Goal: Task Accomplishment & Management: Manage account settings

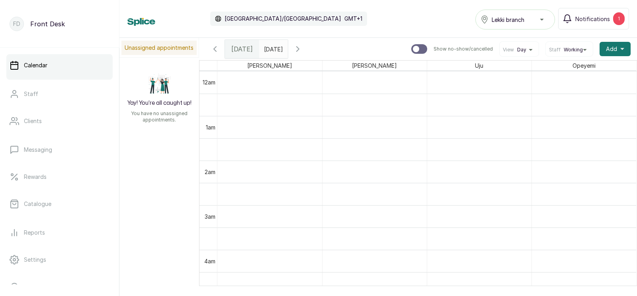
scroll to position [626, 0]
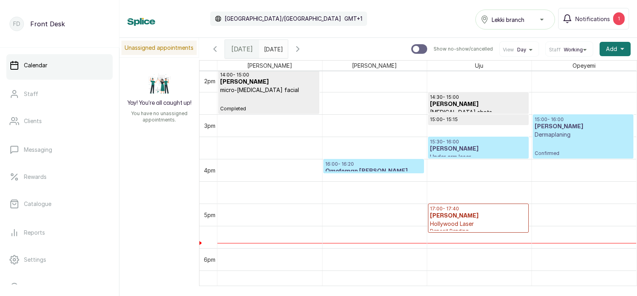
click at [369, 166] on p "16:00 - 16:20" at bounding box center [373, 164] width 97 height 6
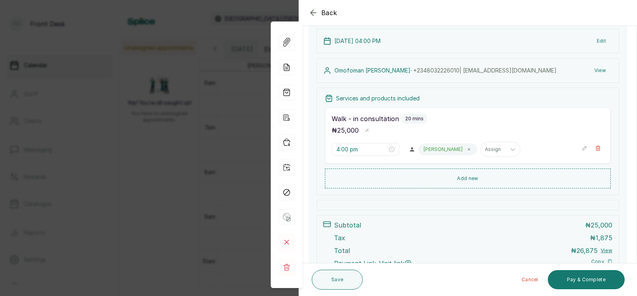
scroll to position [94, 0]
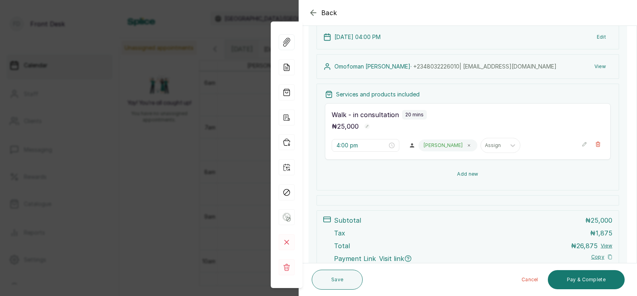
click at [470, 174] on button "Add new" at bounding box center [468, 173] width 286 height 19
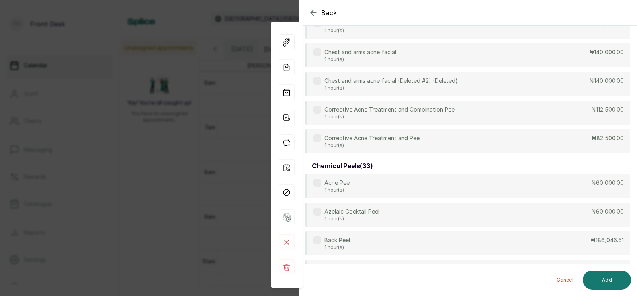
scroll to position [0, 0]
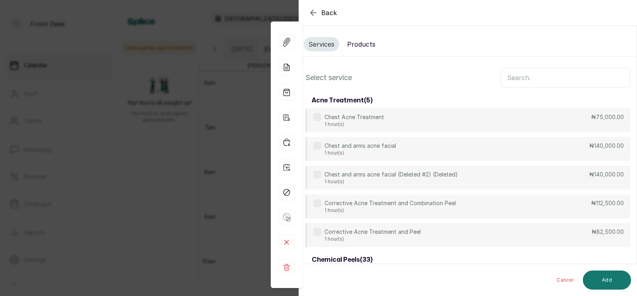
click at [522, 77] on input "text" at bounding box center [565, 78] width 130 height 20
click at [519, 78] on input "text" at bounding box center [565, 78] width 130 height 20
click at [524, 77] on input "text" at bounding box center [565, 78] width 130 height 20
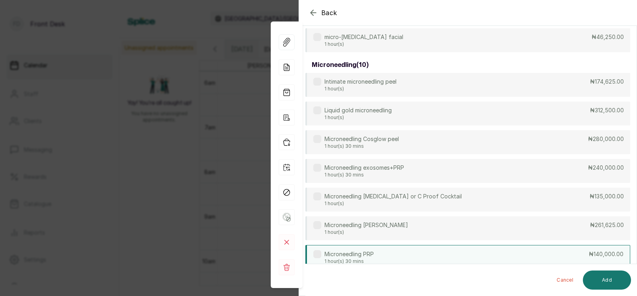
scroll to position [153, 0]
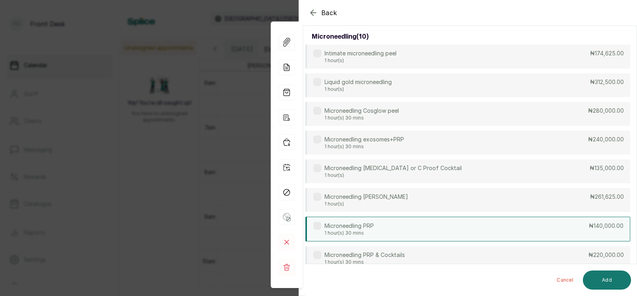
click at [375, 232] on div "Microneedling PRP 1 hour(s) 30 mins ₦140,000.00" at bounding box center [467, 229] width 325 height 25
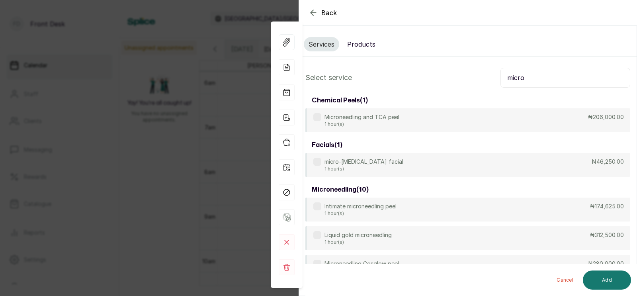
click at [531, 78] on input "micro" at bounding box center [565, 78] width 130 height 20
type input "m"
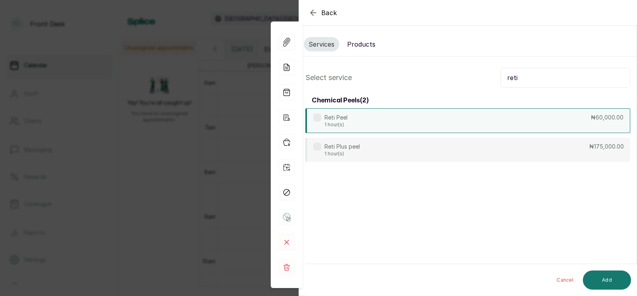
type input "reti"
click at [444, 119] on div "Reti Peel 1 hour(s) ₦60,000.00" at bounding box center [467, 120] width 325 height 25
click at [611, 275] on button "Add" at bounding box center [607, 279] width 48 height 19
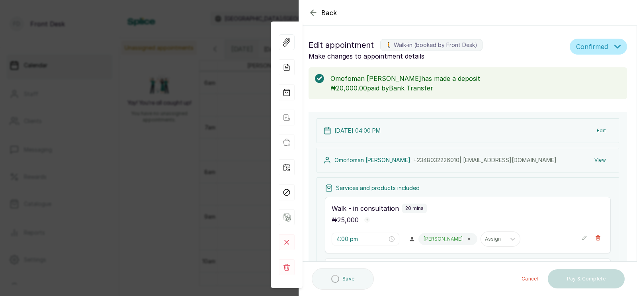
scroll to position [159, 0]
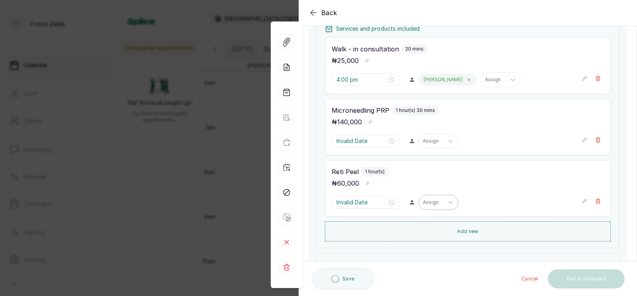
click at [423, 201] on div at bounding box center [431, 202] width 17 height 7
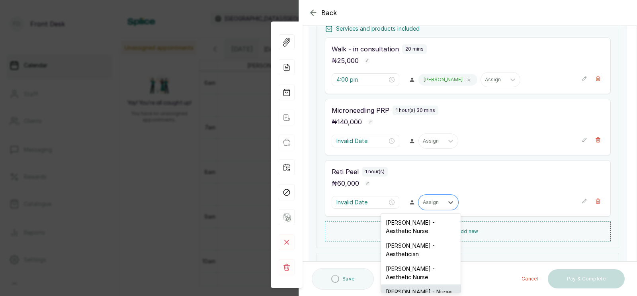
click at [402, 284] on div "[PERSON_NAME] - Nurse" at bounding box center [421, 291] width 80 height 15
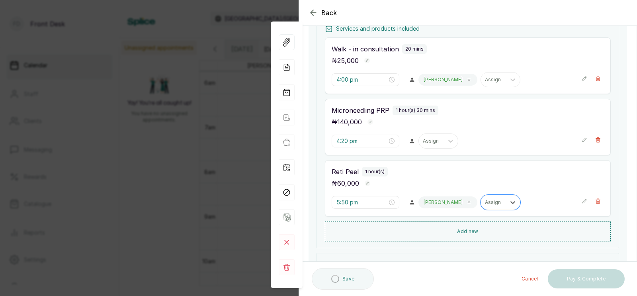
type input "4:20 pm"
type input "5:50 pm"
click at [423, 142] on div at bounding box center [431, 140] width 17 height 7
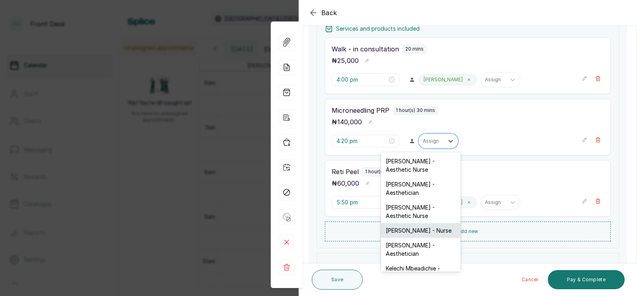
click at [409, 223] on div "[PERSON_NAME] - Nurse" at bounding box center [421, 230] width 80 height 15
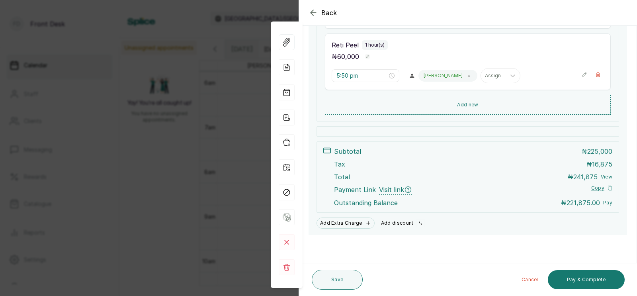
scroll to position [286, 0]
click at [398, 222] on button "Add discount" at bounding box center [403, 222] width 50 height 11
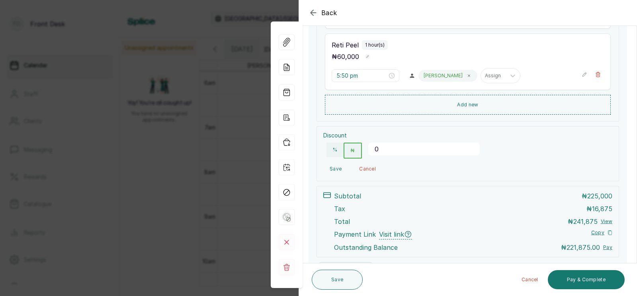
click at [392, 148] on input "0" at bounding box center [423, 148] width 111 height 13
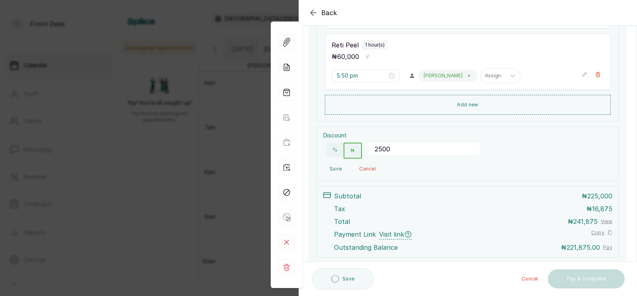
type input "25000"
click at [335, 168] on button "Save" at bounding box center [335, 169] width 25 height 14
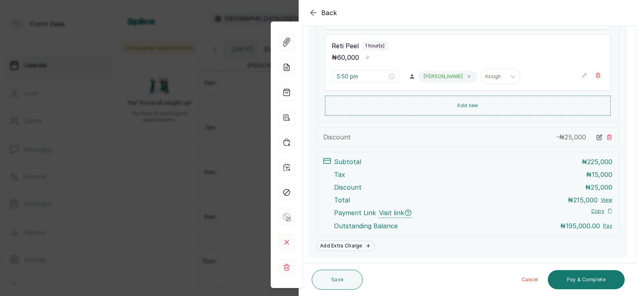
scroll to position [293, 0]
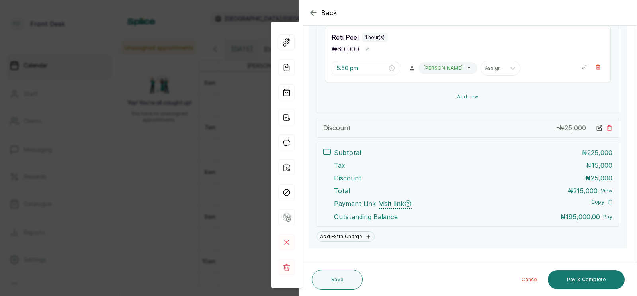
click at [467, 96] on button "Add new" at bounding box center [468, 96] width 286 height 19
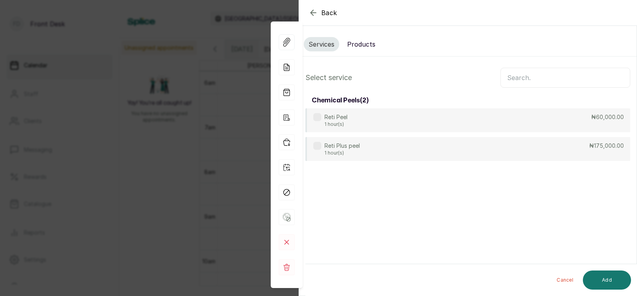
scroll to position [0, 0]
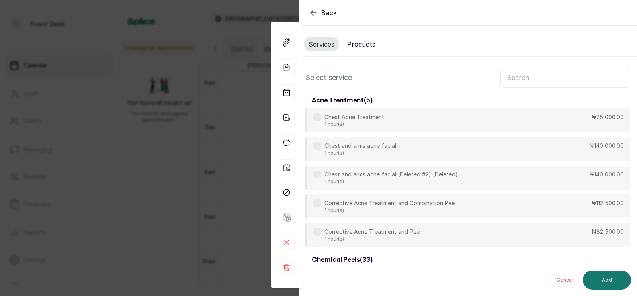
click at [515, 76] on input "text" at bounding box center [565, 78] width 130 height 20
click at [358, 41] on button "Products" at bounding box center [361, 44] width 38 height 14
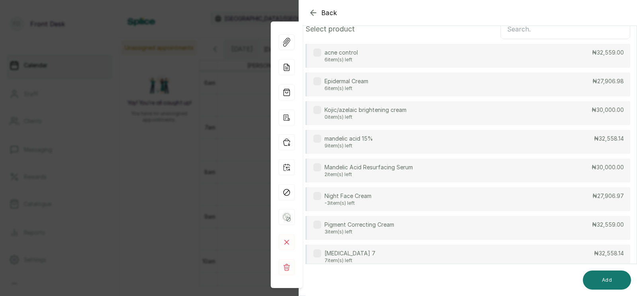
scroll to position [76, 0]
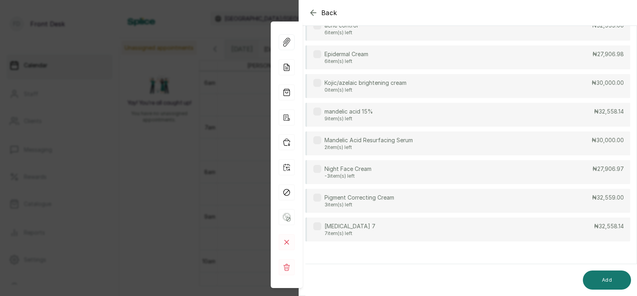
click at [350, 228] on p "[MEDICAL_DATA] 7" at bounding box center [349, 226] width 51 height 8
click at [604, 277] on button "Add" at bounding box center [607, 279] width 48 height 19
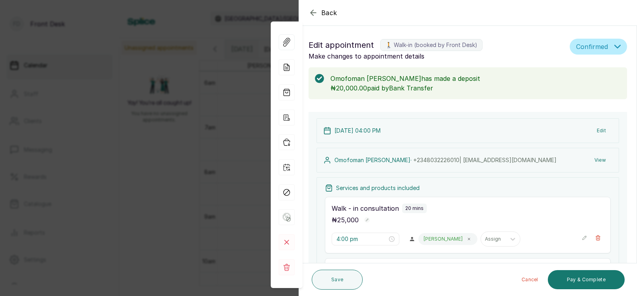
scroll to position [33, 0]
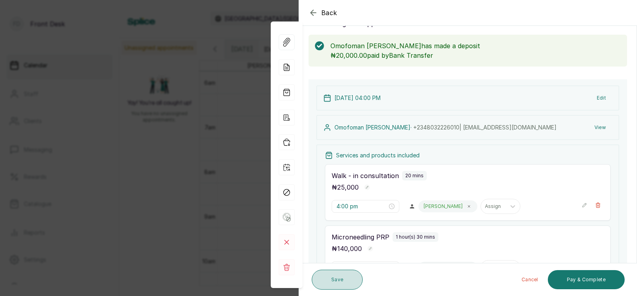
click at [329, 275] on button "Save" at bounding box center [337, 279] width 51 height 20
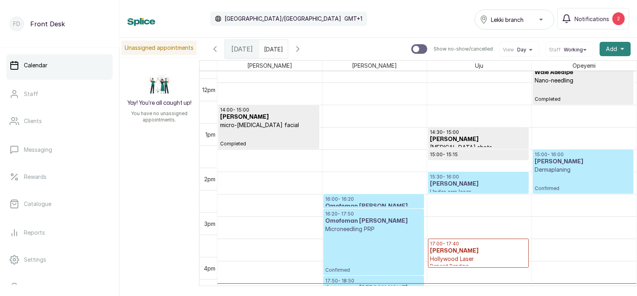
scroll to position [591, 0]
click at [612, 46] on span "Add" at bounding box center [611, 49] width 11 height 8
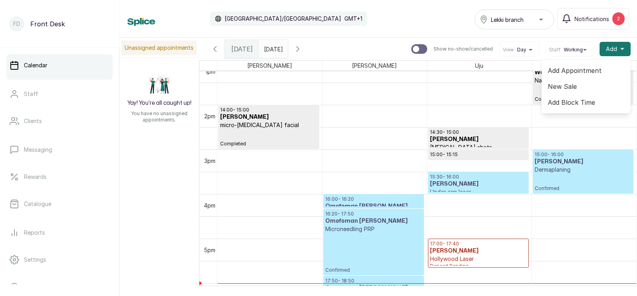
click at [566, 69] on span "Add Appointment" at bounding box center [586, 71] width 76 height 10
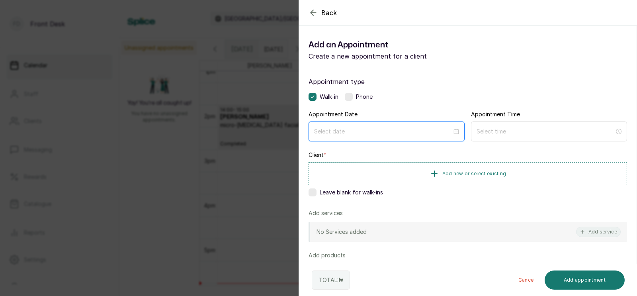
click at [371, 132] on input at bounding box center [383, 131] width 138 height 9
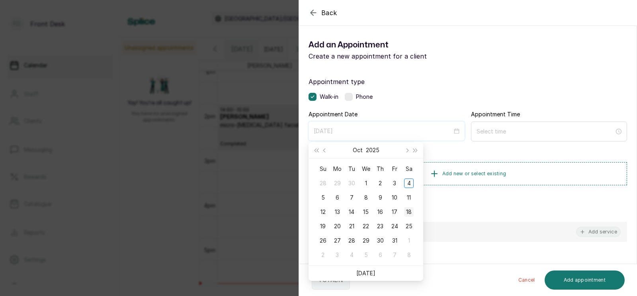
type input "[DATE]"
click at [409, 210] on div "18" at bounding box center [409, 212] width 10 height 10
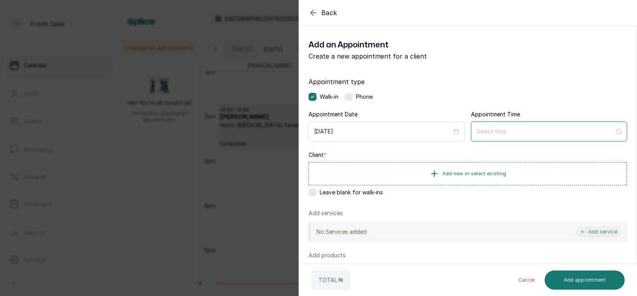
click at [506, 131] on input at bounding box center [545, 131] width 138 height 9
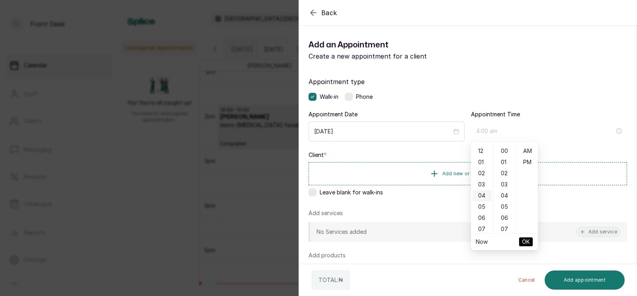
click at [481, 195] on div "04" at bounding box center [481, 195] width 19 height 11
type input "4:00 pm"
click at [527, 160] on div "PM" at bounding box center [526, 161] width 19 height 11
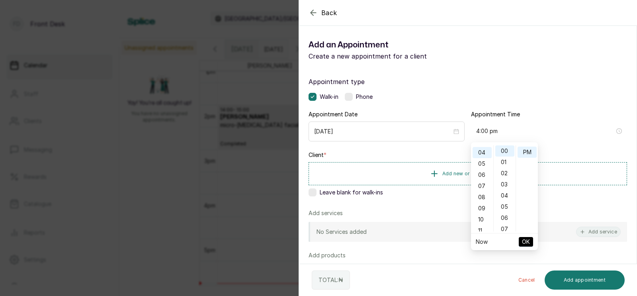
click at [524, 239] on span "OK" at bounding box center [526, 241] width 8 height 15
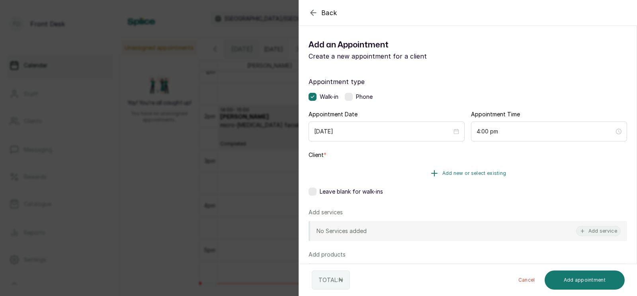
click at [476, 172] on span "Add new or select existing" at bounding box center [474, 173] width 64 height 6
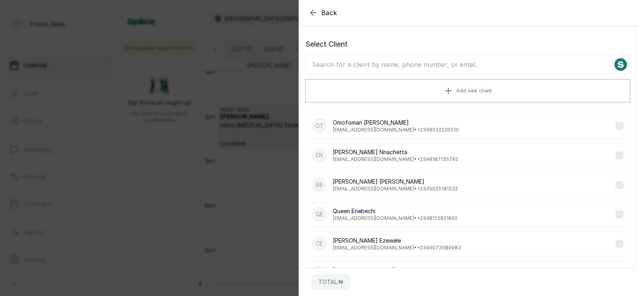
click at [429, 65] on input "text" at bounding box center [467, 65] width 325 height 20
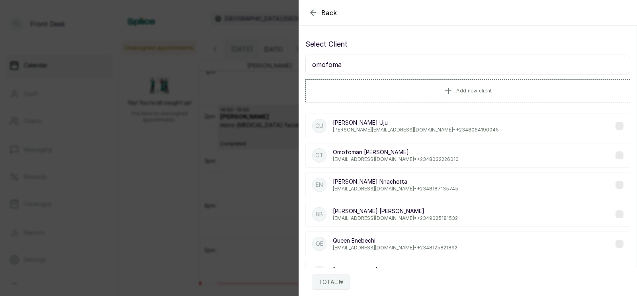
type input "omofoman"
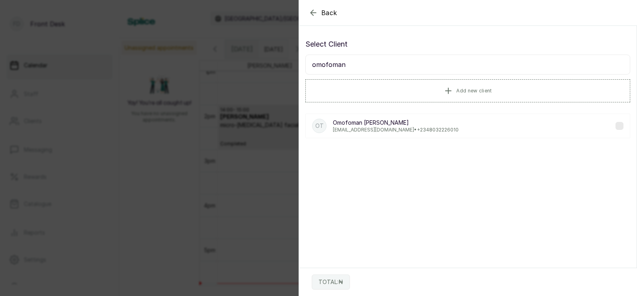
click at [406, 125] on p "Omofoman [PERSON_NAME]" at bounding box center [396, 123] width 126 height 8
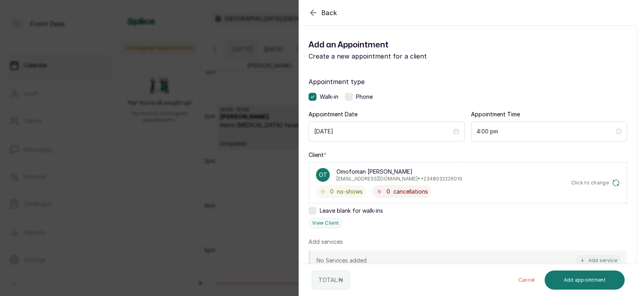
scroll to position [154, 0]
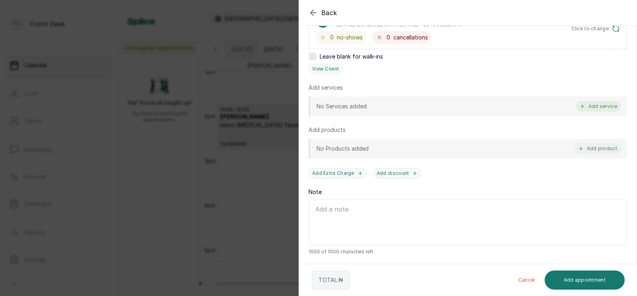
click at [598, 104] on button "Add service" at bounding box center [598, 106] width 45 height 10
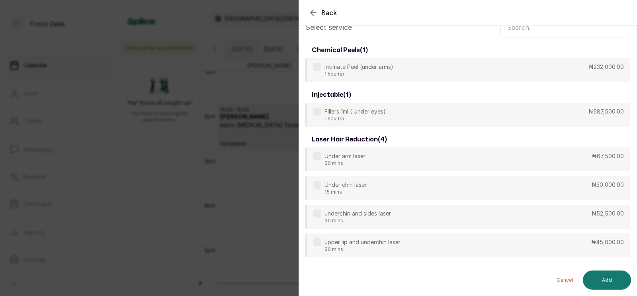
scroll to position [22, 0]
click at [528, 37] on input "text" at bounding box center [565, 28] width 130 height 20
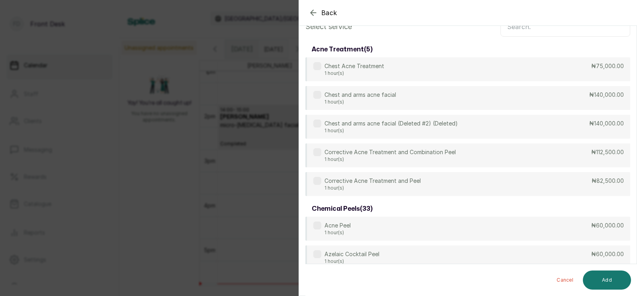
scroll to position [0, 0]
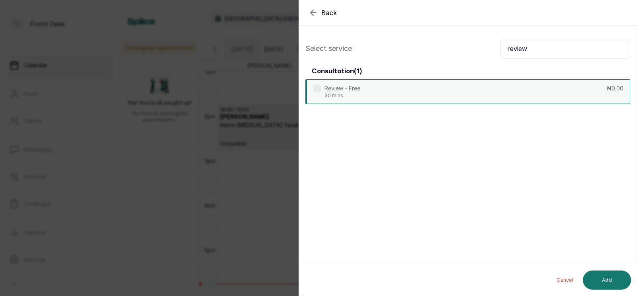
type input "review"
click at [455, 88] on div "Review - Free 30 mins ₦0.00" at bounding box center [467, 91] width 325 height 25
click at [604, 277] on button "Add" at bounding box center [607, 279] width 48 height 19
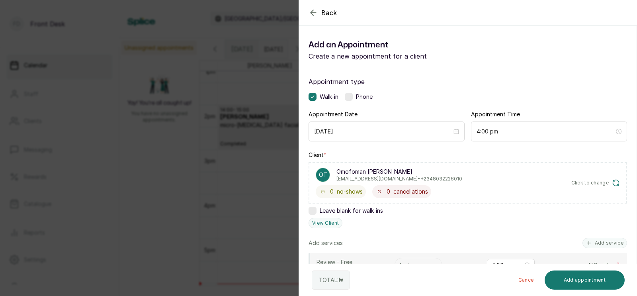
scroll to position [106, 0]
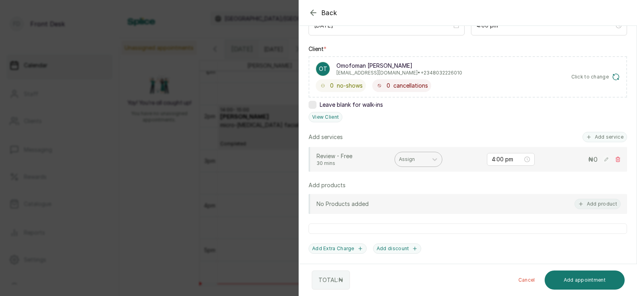
click at [409, 158] on div at bounding box center [411, 159] width 25 height 7
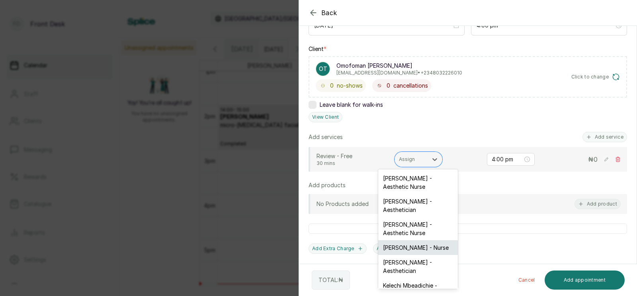
click at [405, 240] on div "[PERSON_NAME] - Nurse" at bounding box center [418, 247] width 80 height 15
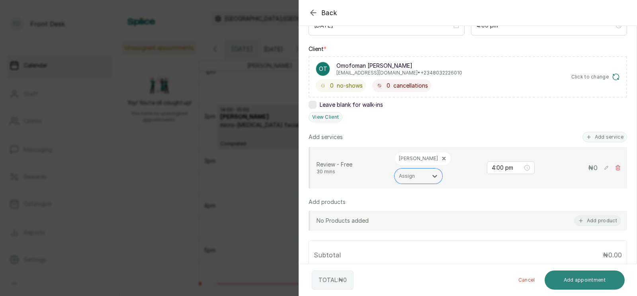
click at [566, 279] on button "Add appointment" at bounding box center [585, 279] width 80 height 19
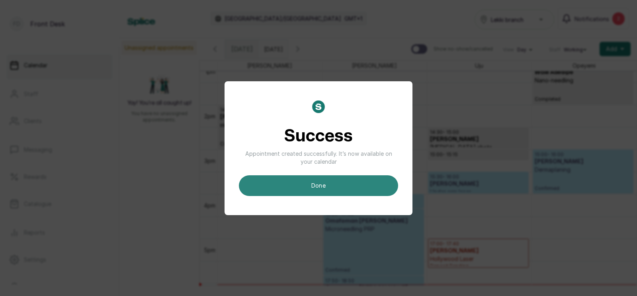
click at [352, 187] on button "done" at bounding box center [318, 185] width 159 height 21
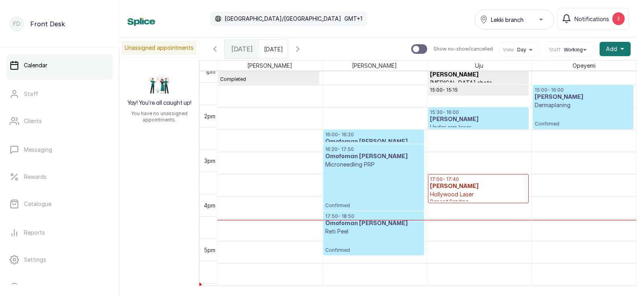
scroll to position [659, 0]
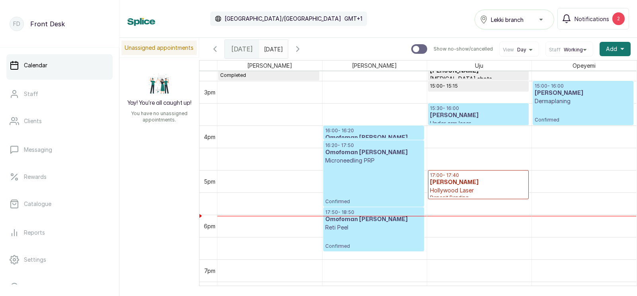
click at [359, 174] on p "Confirmed" at bounding box center [373, 184] width 97 height 40
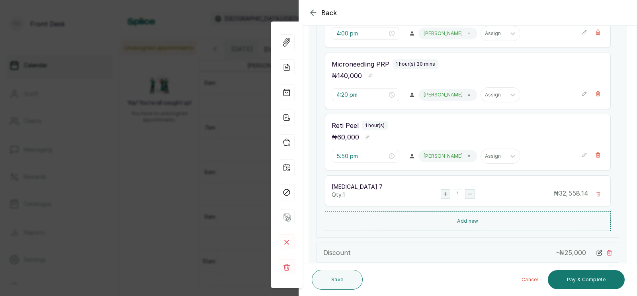
scroll to position [191, 0]
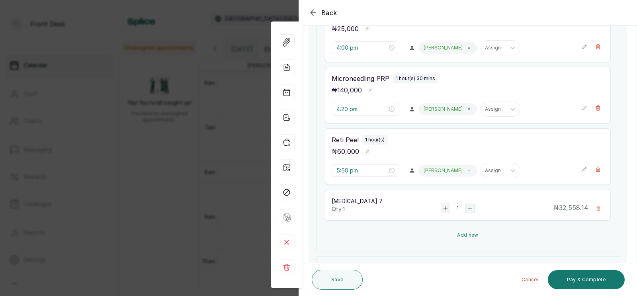
click at [466, 234] on button "Add new" at bounding box center [468, 234] width 286 height 19
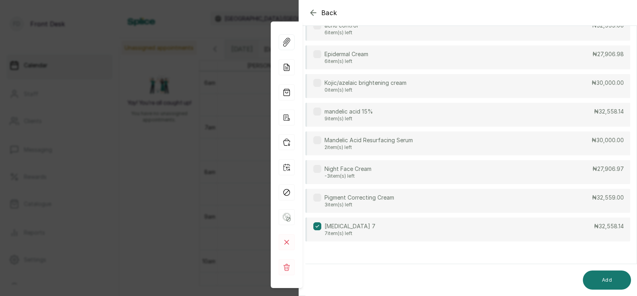
scroll to position [0, 0]
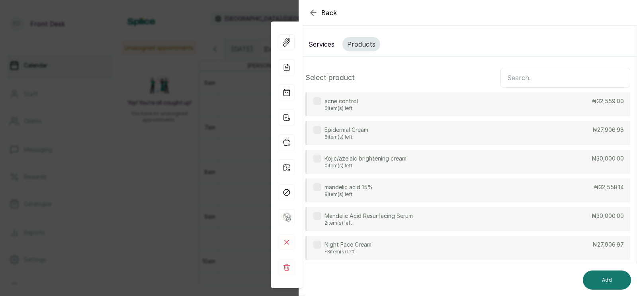
click at [524, 79] on input "text" at bounding box center [565, 78] width 130 height 20
type input "micro"
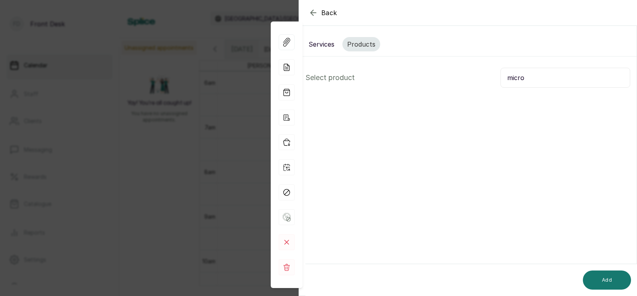
click at [318, 43] on button "Services" at bounding box center [321, 44] width 35 height 14
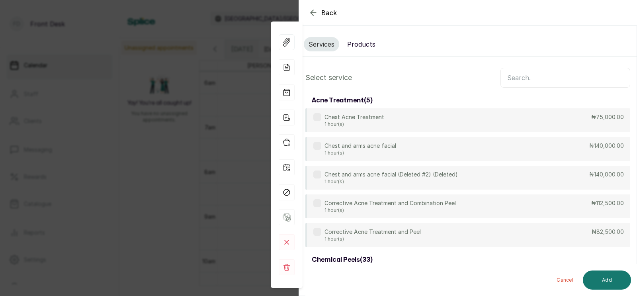
click at [522, 76] on input "text" at bounding box center [565, 78] width 130 height 20
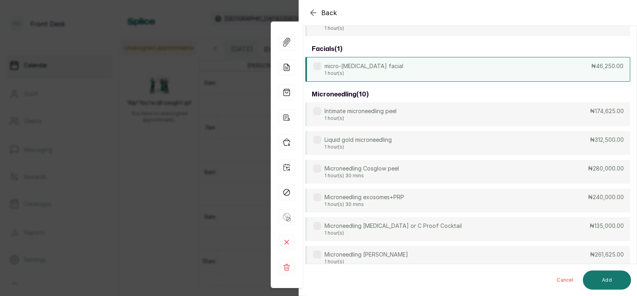
scroll to position [105, 0]
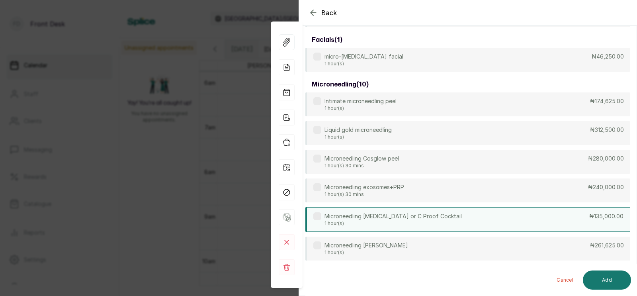
type input "micro"
click at [395, 217] on p "Microneedling [MEDICAL_DATA] or C Proof Cocktail" at bounding box center [392, 216] width 137 height 8
click at [603, 277] on button "Add" at bounding box center [607, 279] width 48 height 19
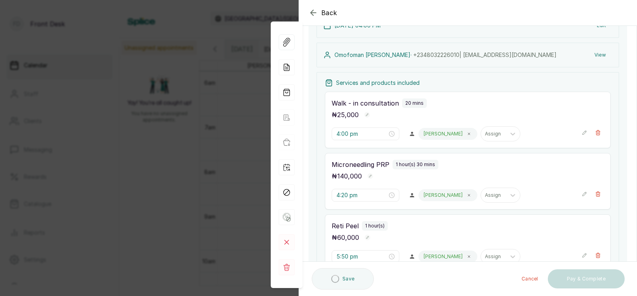
click at [597, 132] on icon "button" at bounding box center [598, 133] width 6 height 6
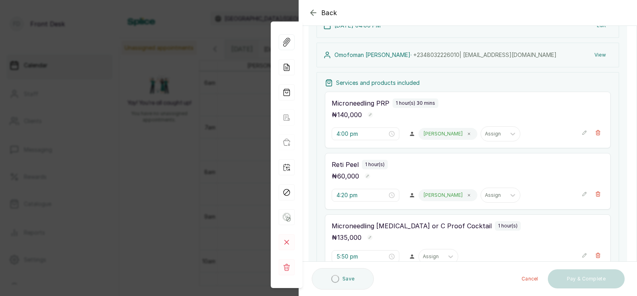
click at [313, 10] on icon "button" at bounding box center [313, 13] width 10 height 10
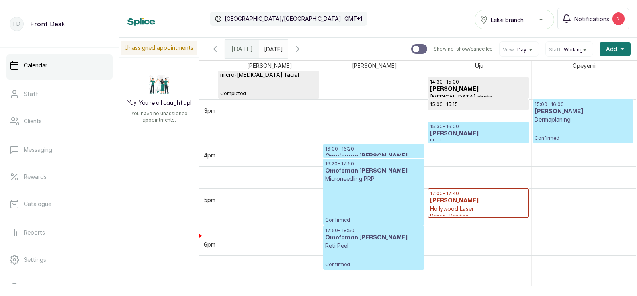
scroll to position [670, 0]
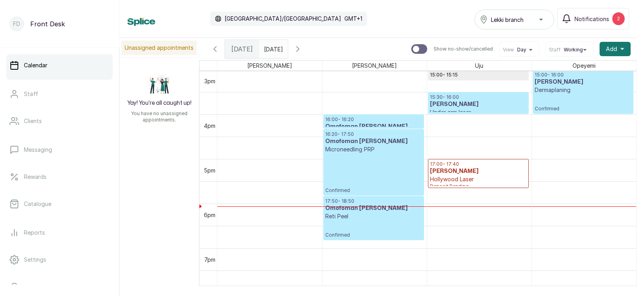
click at [375, 160] on p "Confirmed" at bounding box center [373, 173] width 97 height 40
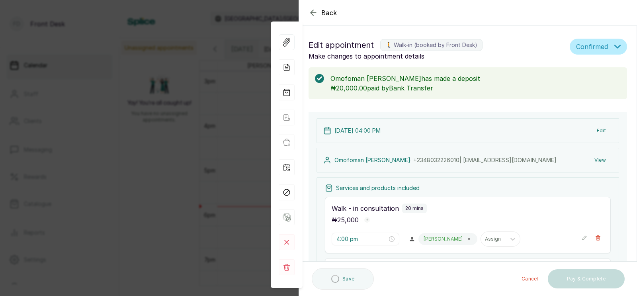
type input "4:00 pm"
type input "4:20 pm"
type input "5:50 pm"
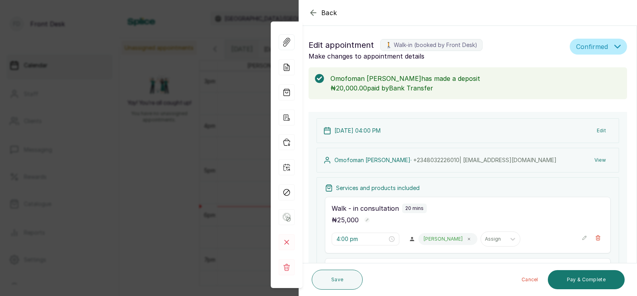
scroll to position [275, 0]
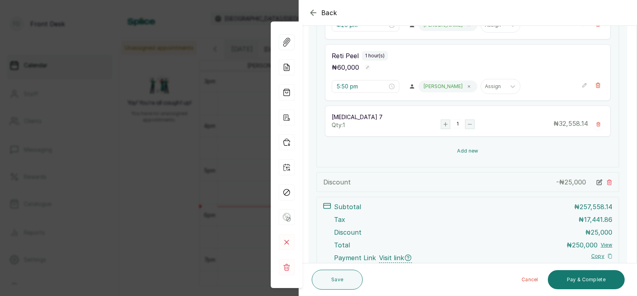
click at [468, 150] on button "Add new" at bounding box center [468, 150] width 286 height 19
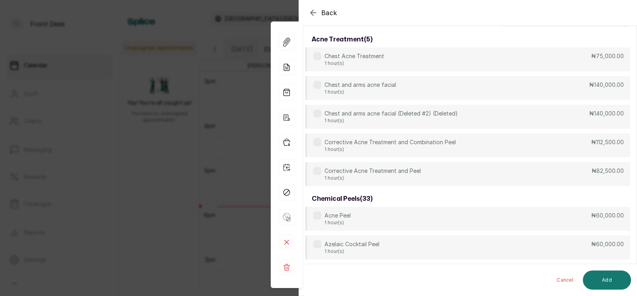
scroll to position [0, 0]
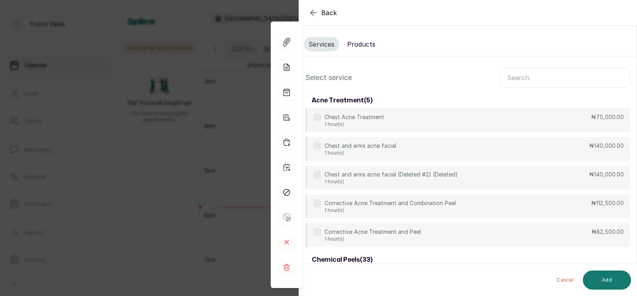
click at [521, 78] on input "text" at bounding box center [565, 78] width 130 height 20
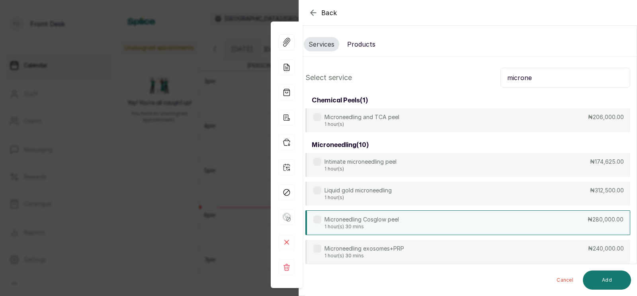
scroll to position [74, 0]
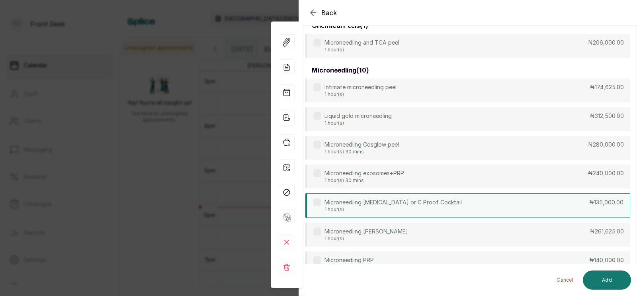
type input "microne"
click at [418, 203] on p "Microneedling [MEDICAL_DATA] or C Proof Cocktail" at bounding box center [392, 202] width 137 height 8
click at [606, 276] on button "Add" at bounding box center [607, 279] width 48 height 19
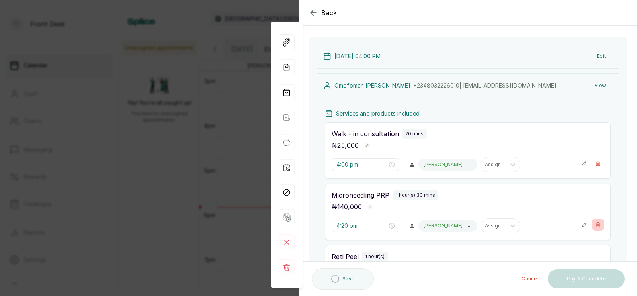
click at [599, 222] on icon "button" at bounding box center [598, 224] width 4 height 5
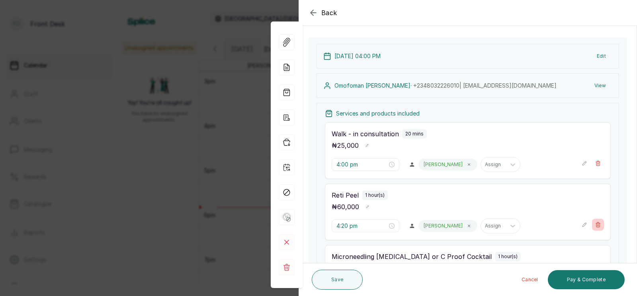
scroll to position [172, 0]
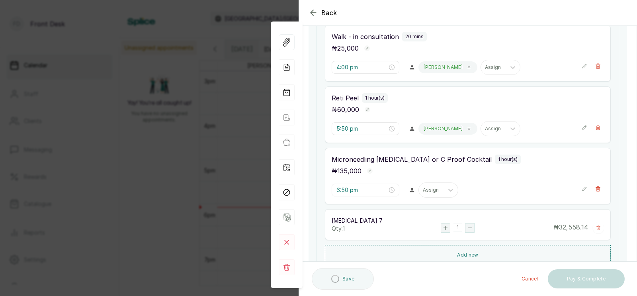
type input "5:50 pm"
type input "6:50 pm"
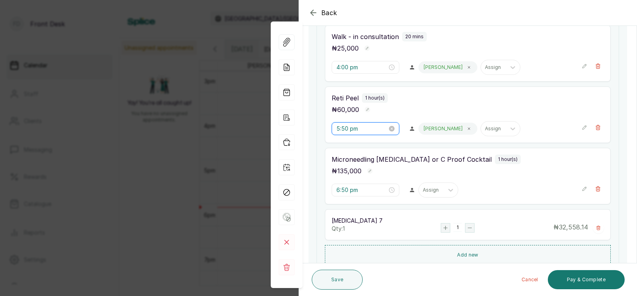
click at [348, 129] on input "5:50 pm" at bounding box center [361, 128] width 51 height 9
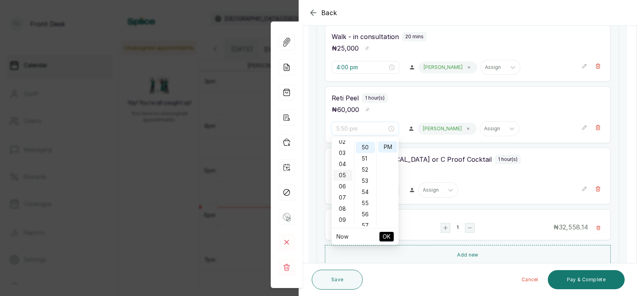
scroll to position [21, 0]
click at [341, 166] on div "04" at bounding box center [342, 169] width 19 height 11
click at [364, 168] on div "20" at bounding box center [365, 171] width 19 height 11
type input "4:20 pm"
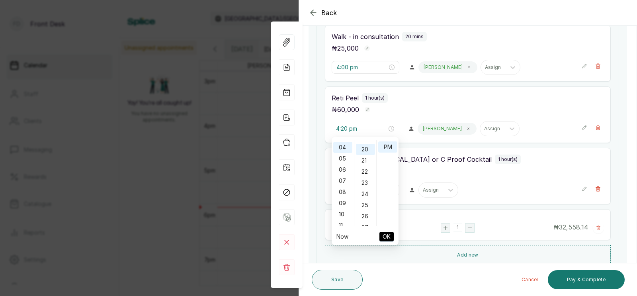
scroll to position [221, 0]
click at [386, 235] on span "OK" at bounding box center [387, 236] width 8 height 15
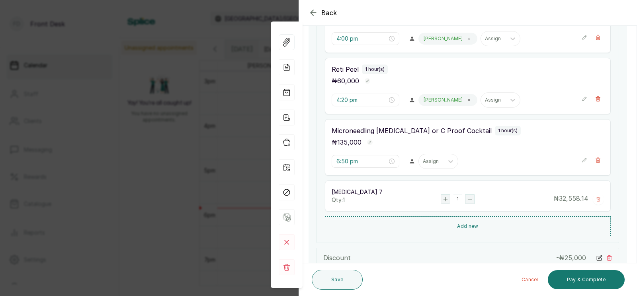
scroll to position [204, 0]
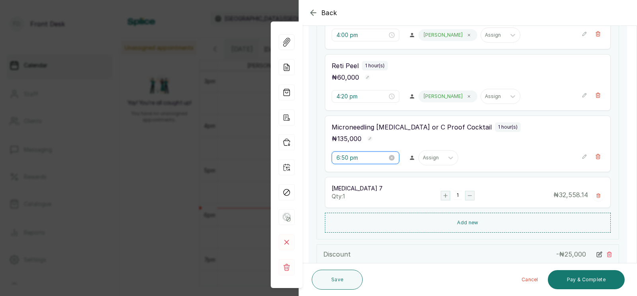
click at [348, 158] on input "6:50 pm" at bounding box center [361, 157] width 51 height 9
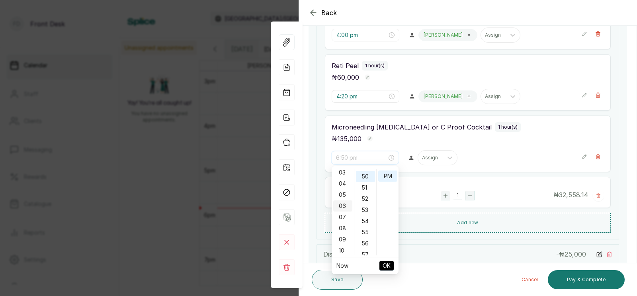
scroll to position [36, 0]
click at [342, 189] on div "05" at bounding box center [342, 194] width 19 height 11
click at [365, 187] on div "20" at bounding box center [365, 188] width 19 height 11
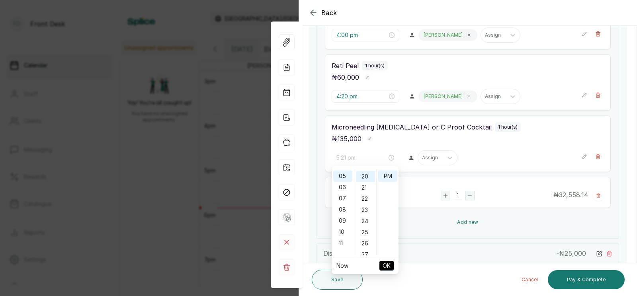
type input "5:20 pm"
click at [384, 265] on span "OK" at bounding box center [387, 265] width 8 height 15
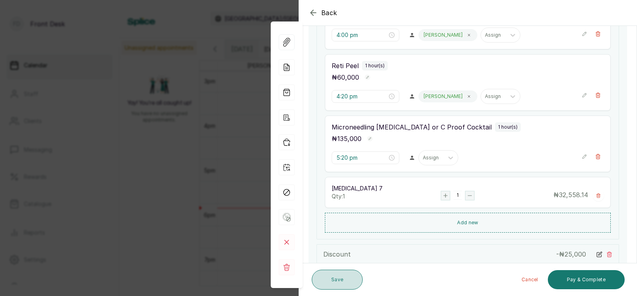
click at [338, 277] on button "Save" at bounding box center [337, 279] width 51 height 20
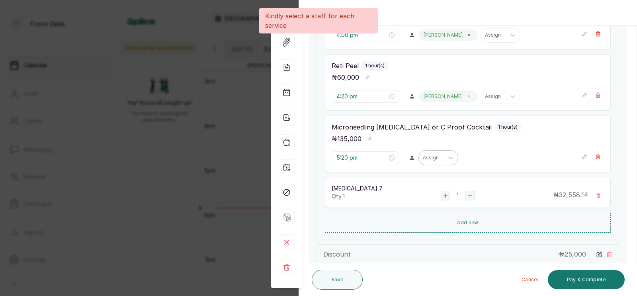
click at [423, 158] on div at bounding box center [431, 157] width 17 height 7
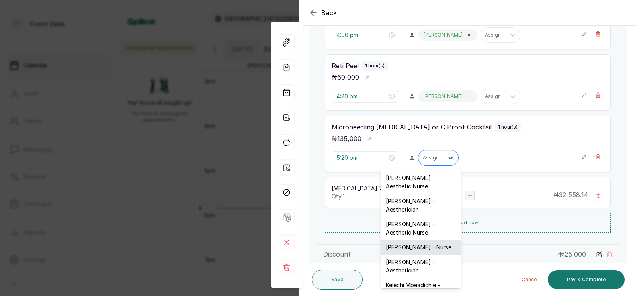
click at [408, 240] on div "[PERSON_NAME] - Nurse" at bounding box center [421, 247] width 80 height 15
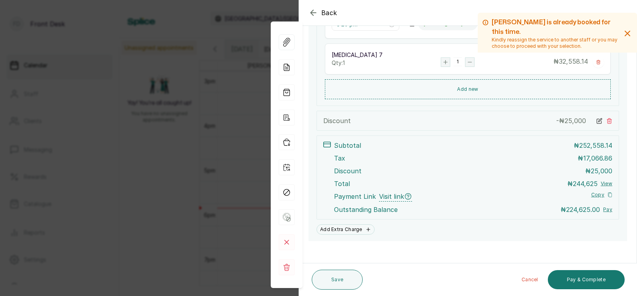
scroll to position [343, 0]
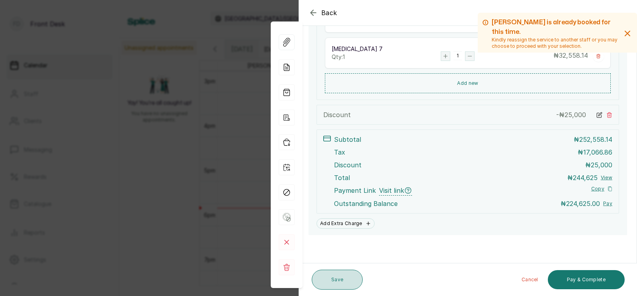
click at [334, 280] on button "Save" at bounding box center [337, 279] width 51 height 20
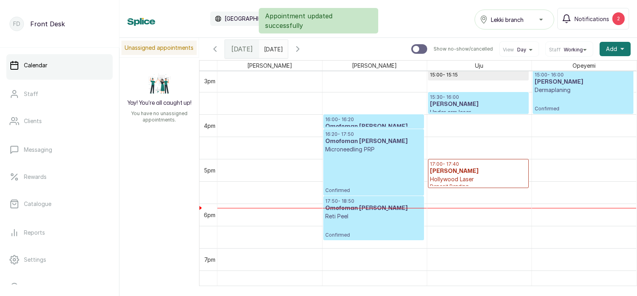
click at [370, 186] on p "Confirmed" at bounding box center [373, 173] width 97 height 40
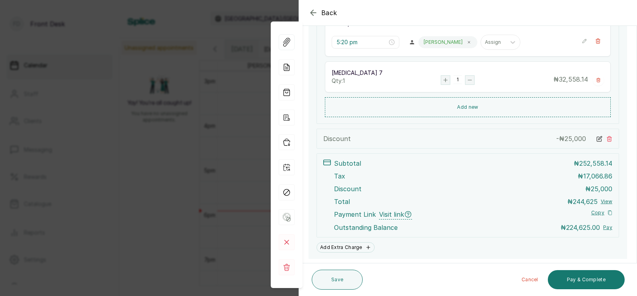
scroll to position [323, 0]
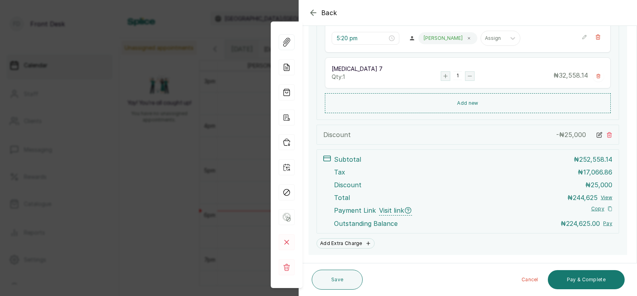
click at [599, 134] on icon at bounding box center [600, 134] width 4 height 4
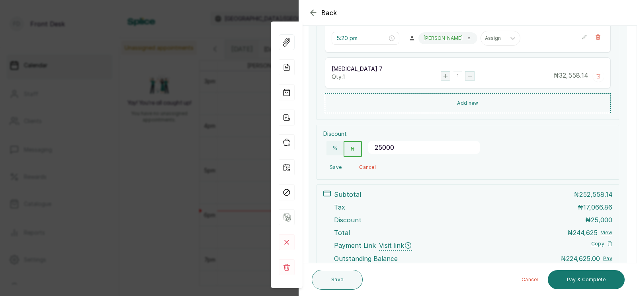
click at [396, 147] on input "25000" at bounding box center [423, 147] width 111 height 13
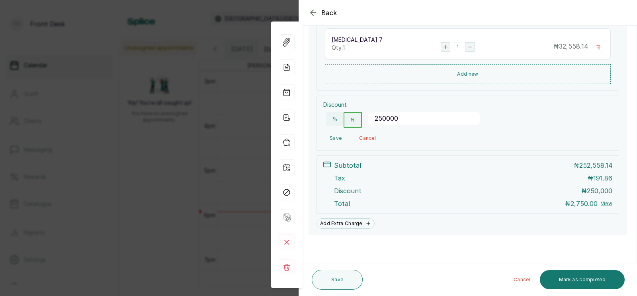
scroll to position [352, 0]
type input "25000"
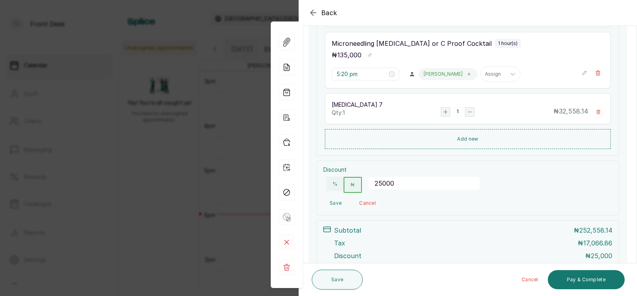
scroll to position [378, 0]
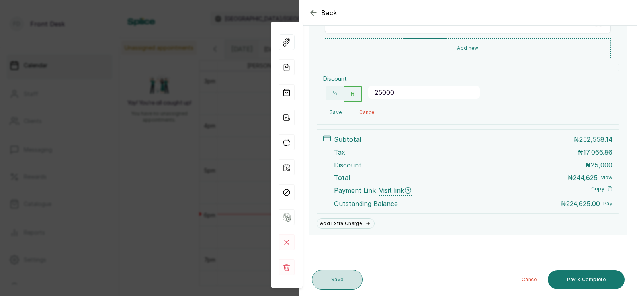
click at [332, 279] on button "Save" at bounding box center [337, 279] width 51 height 20
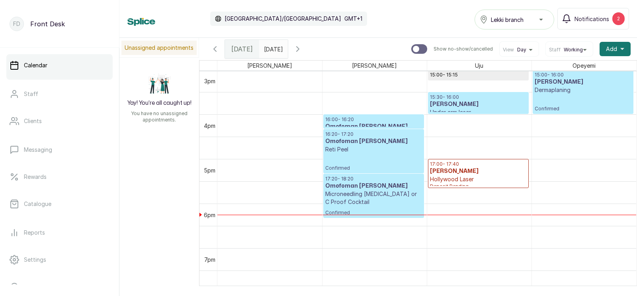
click at [366, 177] on p "17:20 - 18:20" at bounding box center [373, 179] width 97 height 6
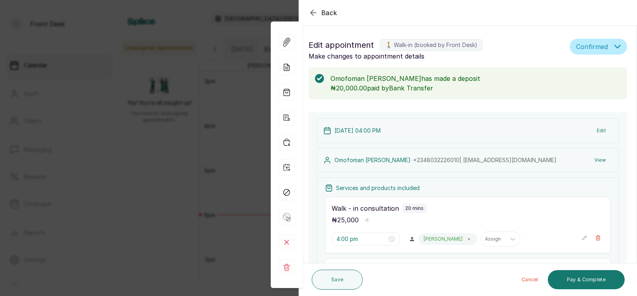
scroll to position [343, 0]
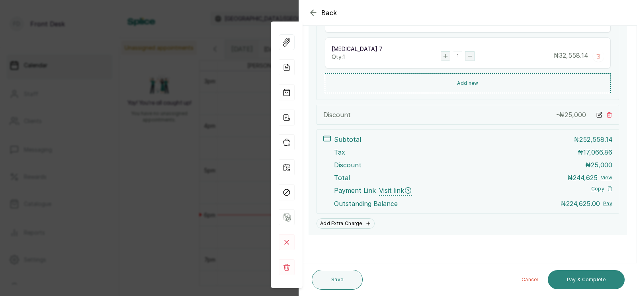
click at [574, 276] on button "Pay & Complete" at bounding box center [586, 279] width 77 height 19
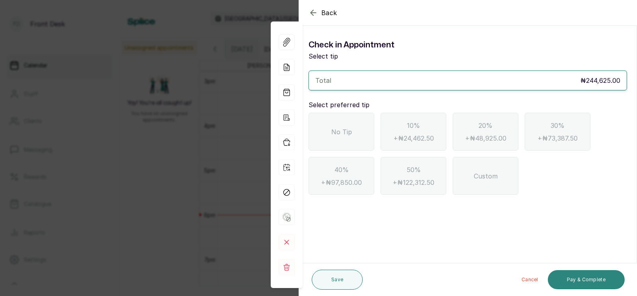
scroll to position [0, 0]
click at [337, 123] on div "No Tip" at bounding box center [341, 132] width 66 height 38
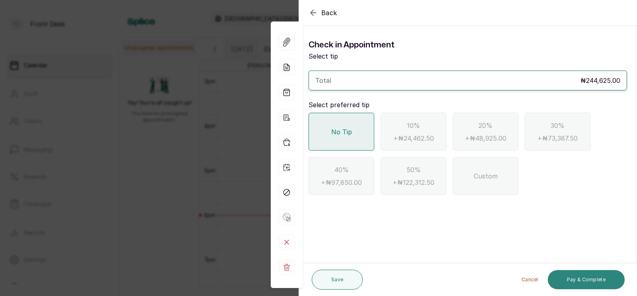
click at [572, 279] on button "Pay & Complete" at bounding box center [586, 279] width 77 height 19
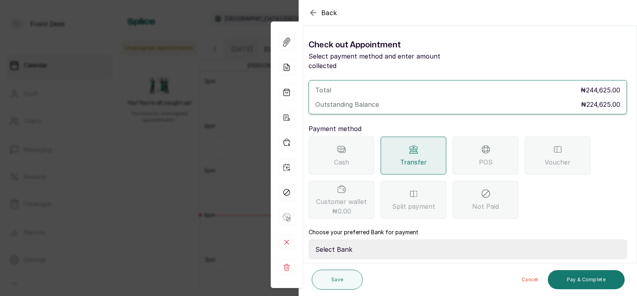
scroll to position [63, 0]
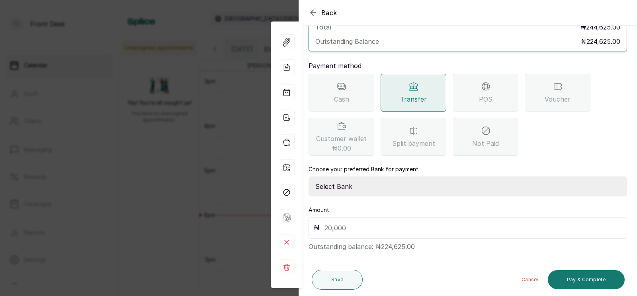
click at [367, 176] on select "Select Bank [PERSON_NAME] Fairmoney Microfinance Bank SKN ANALYTICS MED AESTH. …" at bounding box center [467, 186] width 318 height 20
select select "43272bc0-21c6-4b19-b9fb-c2093b8603c2"
click at [341, 222] on input "text" at bounding box center [472, 227] width 297 height 11
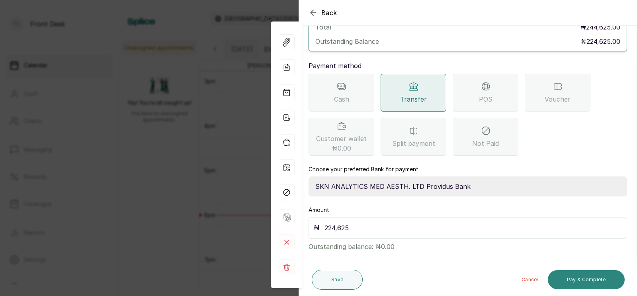
type input "224,625"
click at [577, 276] on button "Pay & Complete" at bounding box center [586, 279] width 77 height 19
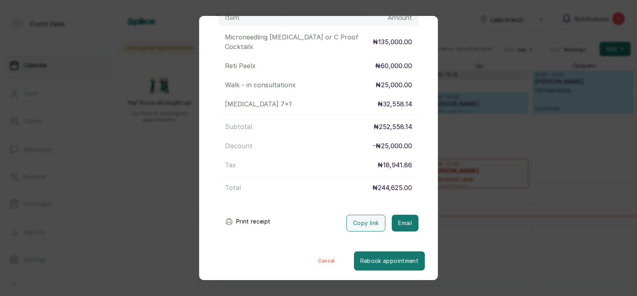
click at [457, 200] on div "Transaction Details Booking ID: # SPvzGtpb Date: [DATE] ・ 4:00 PM Billed to: Om…" at bounding box center [318, 148] width 637 height 296
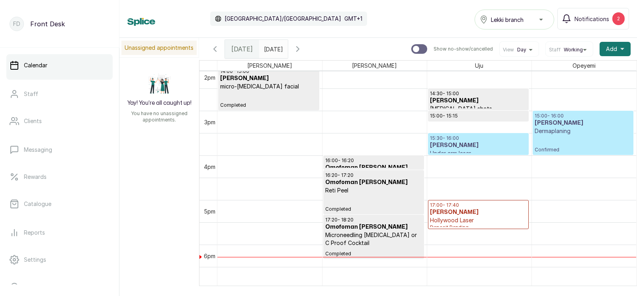
scroll to position [644, 0]
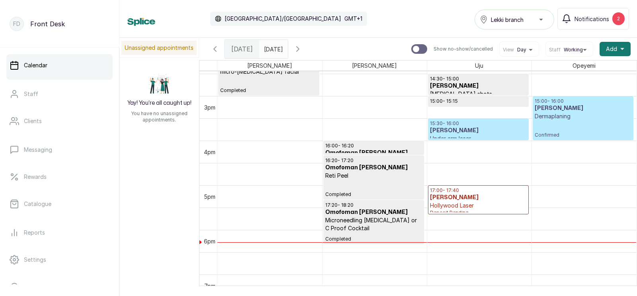
click at [477, 127] on h3 "[PERSON_NAME]" at bounding box center [478, 131] width 97 height 8
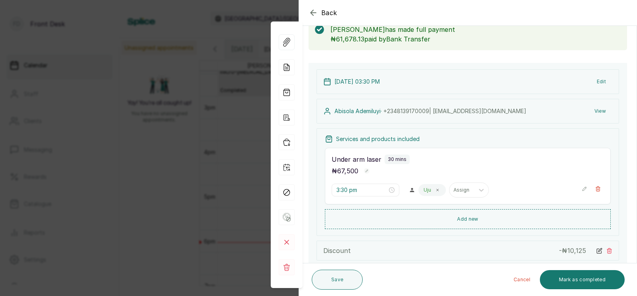
scroll to position [50, 0]
click at [600, 80] on button "Edit" at bounding box center [601, 81] width 22 height 14
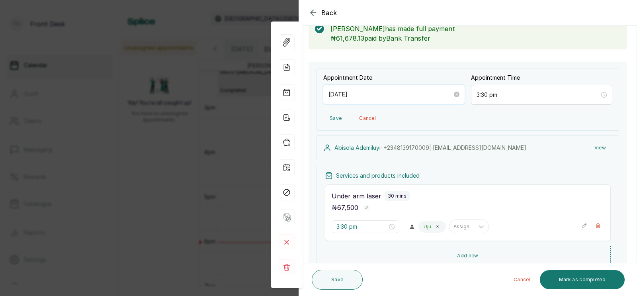
click at [372, 94] on input "[DATE]" at bounding box center [390, 94] width 124 height 9
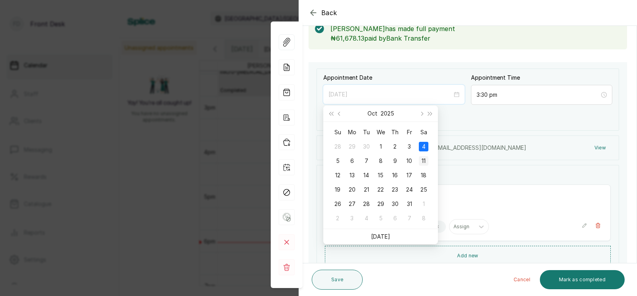
type input "[DATE]"
click at [425, 159] on div "11" at bounding box center [424, 161] width 10 height 10
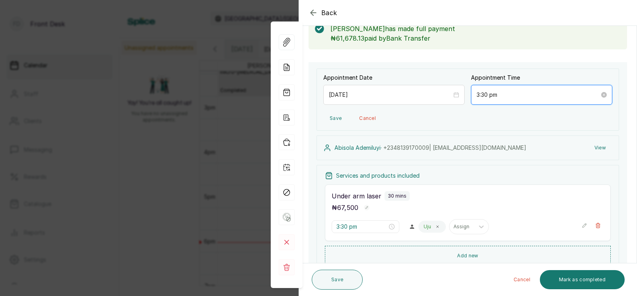
click at [502, 95] on input "3:30 pm" at bounding box center [537, 94] width 123 height 9
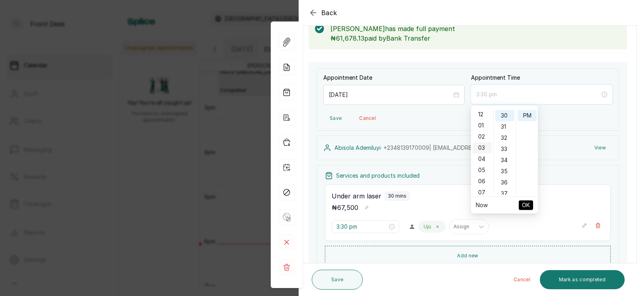
scroll to position [122, 0]
click at [480, 114] on div "11" at bounding box center [481, 114] width 19 height 11
click at [502, 113] on div "00" at bounding box center [504, 114] width 19 height 11
click at [528, 111] on div "AM" at bounding box center [526, 114] width 19 height 11
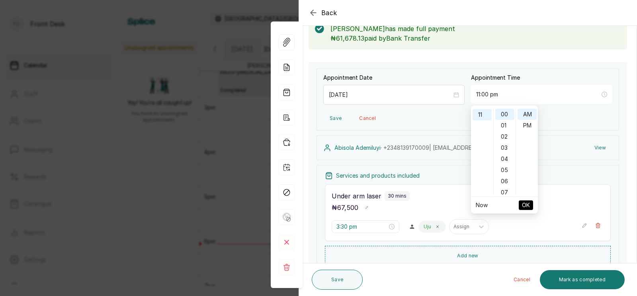
type input "11:00 am"
click at [525, 204] on span "OK" at bounding box center [526, 204] width 8 height 15
click at [525, 204] on div "₦ 67,500" at bounding box center [468, 207] width 272 height 10
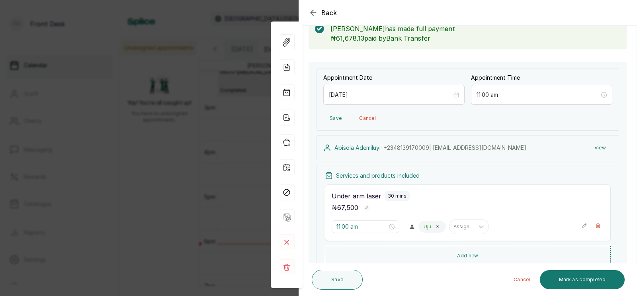
type input "11:00 am"
click at [336, 281] on button "Save" at bounding box center [337, 279] width 51 height 20
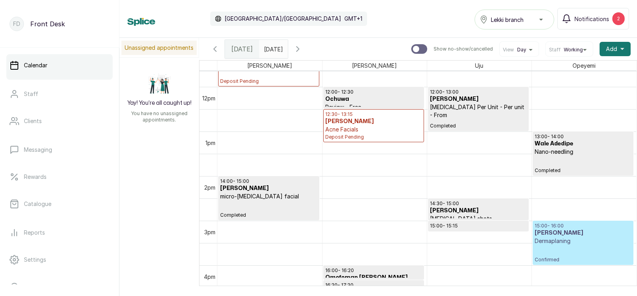
scroll to position [586, 0]
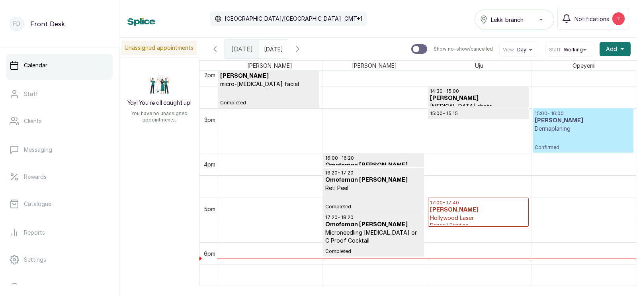
click at [272, 47] on input "text" at bounding box center [266, 47] width 13 height 14
type input "dd/MM/yyyy"
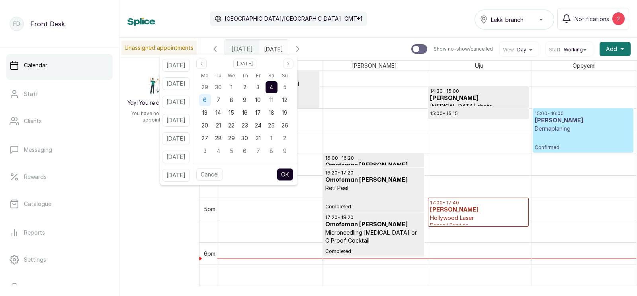
click at [207, 102] on span "6" at bounding box center [205, 99] width 4 height 7
click at [293, 172] on button "OK" at bounding box center [285, 174] width 17 height 13
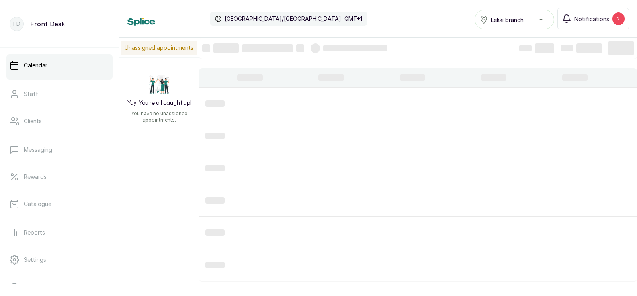
type input "[DATE]"
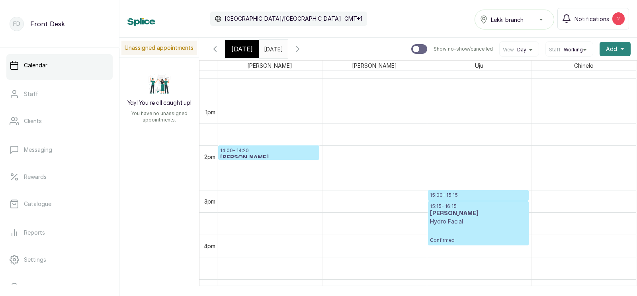
click at [609, 50] on span "Add" at bounding box center [611, 49] width 11 height 8
click at [568, 69] on span "Add Appointment" at bounding box center [586, 71] width 76 height 10
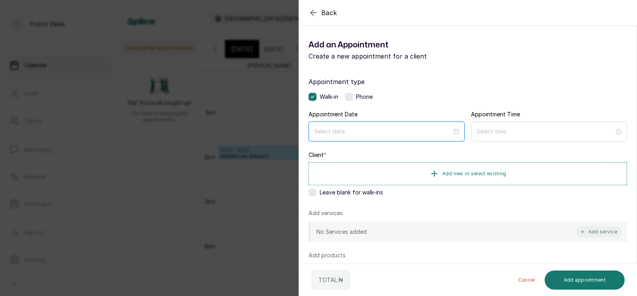
click at [382, 131] on input at bounding box center [383, 131] width 138 height 9
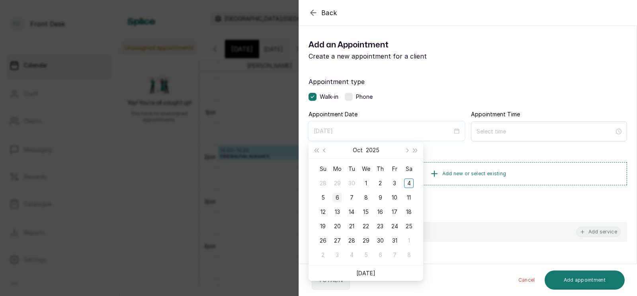
type input "[DATE]"
click at [336, 196] on div "6" at bounding box center [337, 198] width 10 height 10
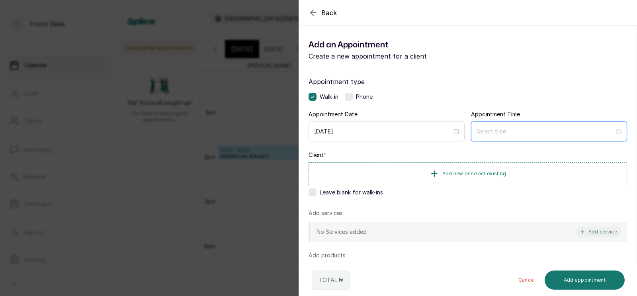
click at [502, 132] on input at bounding box center [545, 131] width 138 height 9
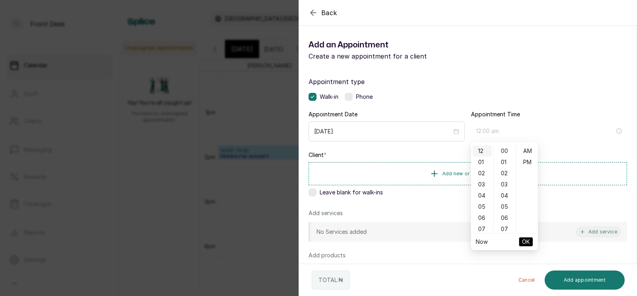
click at [481, 150] on div "12" at bounding box center [481, 150] width 19 height 11
click at [525, 161] on div "PM" at bounding box center [526, 161] width 19 height 11
type input "12:00 pm"
click at [524, 240] on span "OK" at bounding box center [526, 241] width 8 height 15
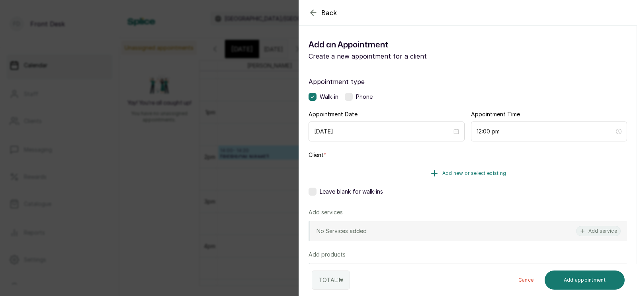
click at [455, 170] on span "Add new or select existing" at bounding box center [474, 173] width 64 height 6
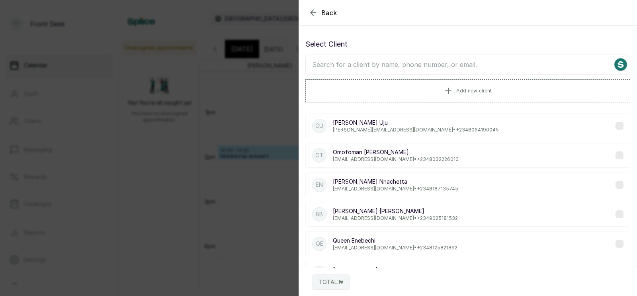
click at [422, 65] on input "text" at bounding box center [467, 65] width 325 height 20
type input "chidera"
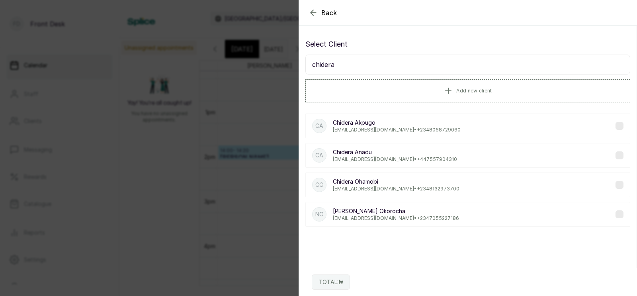
click at [381, 127] on p "[EMAIL_ADDRESS][DOMAIN_NAME] • [PHONE_NUMBER]" at bounding box center [397, 130] width 128 height 6
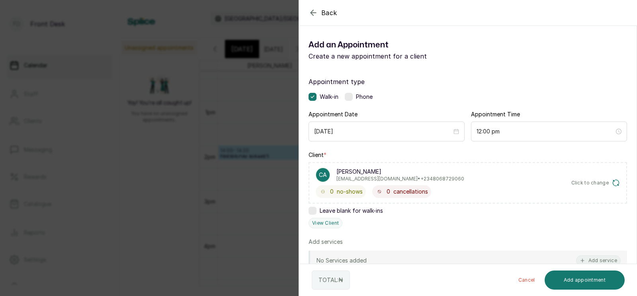
scroll to position [90, 0]
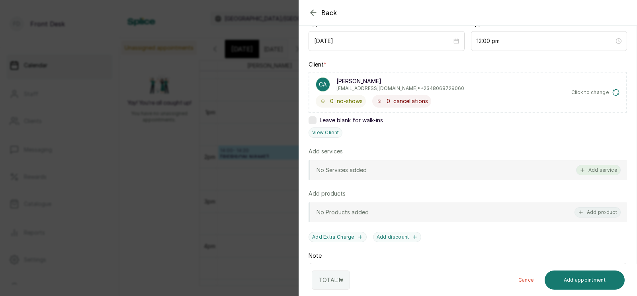
click at [594, 169] on button "Add service" at bounding box center [598, 170] width 45 height 10
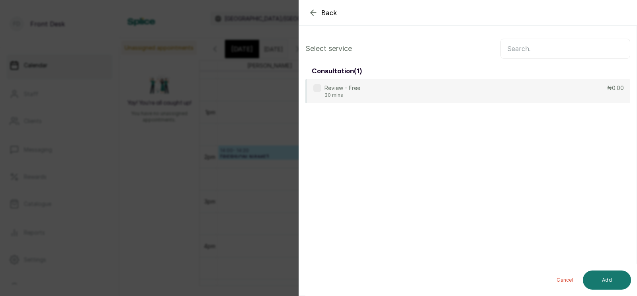
scroll to position [0, 0]
click at [523, 50] on input "text" at bounding box center [565, 49] width 130 height 20
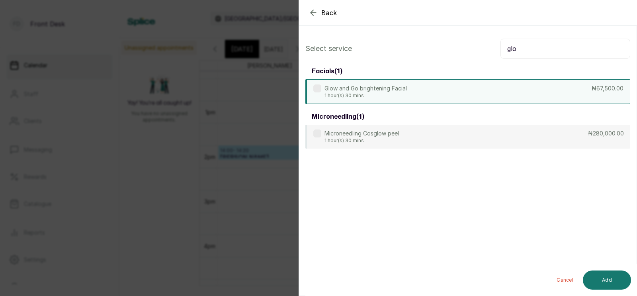
type input "glo"
click at [445, 92] on div "Glow and Go brightening Facial 1 hour(s) 30 mins ₦67,500.00" at bounding box center [467, 91] width 325 height 25
click at [607, 279] on button "Add" at bounding box center [607, 279] width 48 height 19
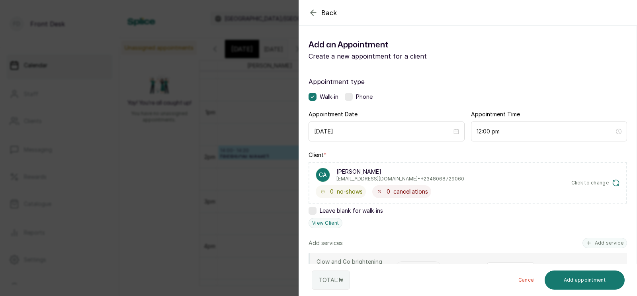
scroll to position [189, 0]
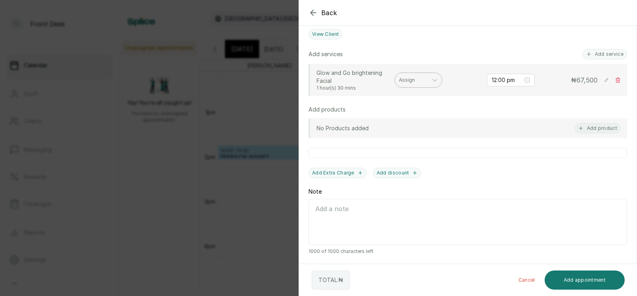
click at [414, 83] on div "Assign" at bounding box center [411, 80] width 33 height 10
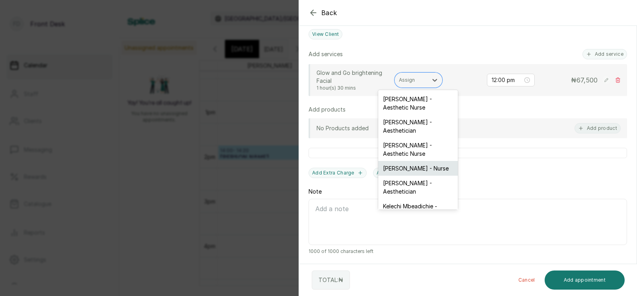
click at [404, 161] on div "[PERSON_NAME] - Nurse" at bounding box center [418, 168] width 80 height 15
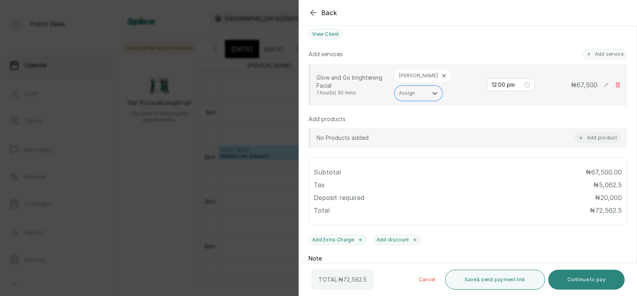
click at [575, 279] on button "Continue to pay" at bounding box center [586, 279] width 77 height 20
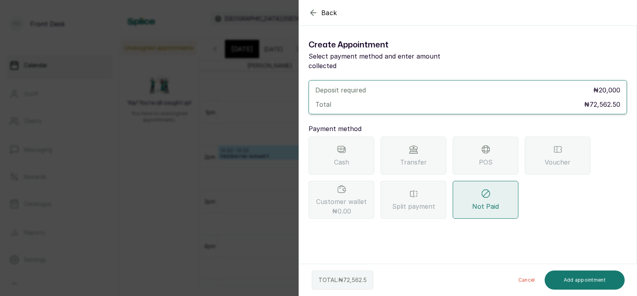
click at [413, 145] on icon at bounding box center [414, 149] width 8 height 8
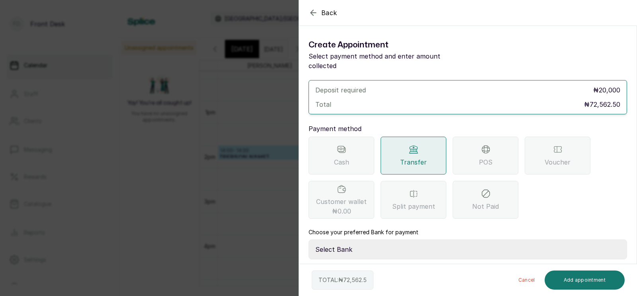
scroll to position [35, 0]
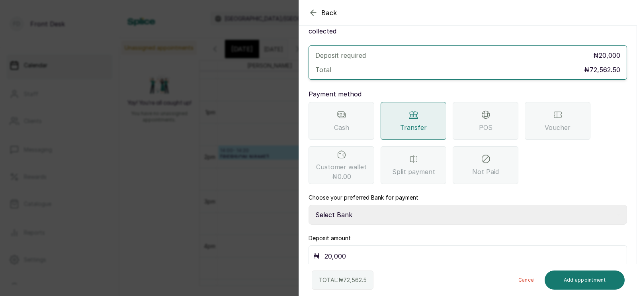
click at [365, 205] on select "Select Bank [PERSON_NAME] Fairmoney Microfinance Bank SKN ANALYTICS MED AESTH. …" at bounding box center [467, 215] width 318 height 20
select select "43272bc0-21c6-4b19-b9fb-c2093b8603c2"
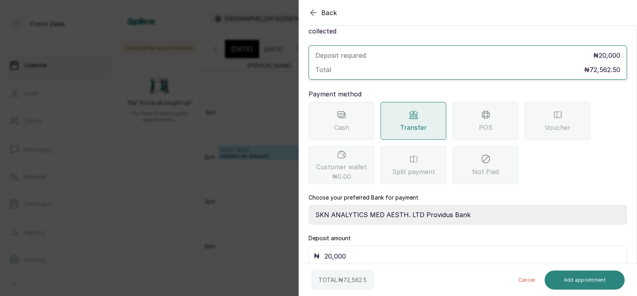
click at [582, 278] on button "Add appointment" at bounding box center [585, 279] width 80 height 19
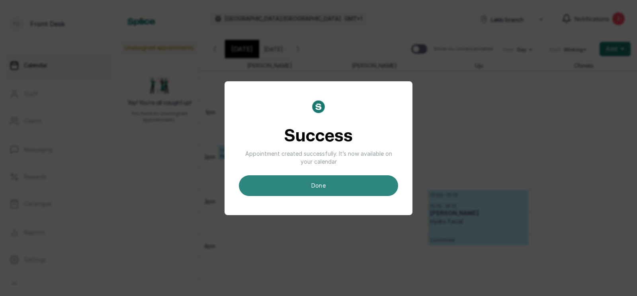
click at [344, 188] on button "done" at bounding box center [318, 185] width 159 height 21
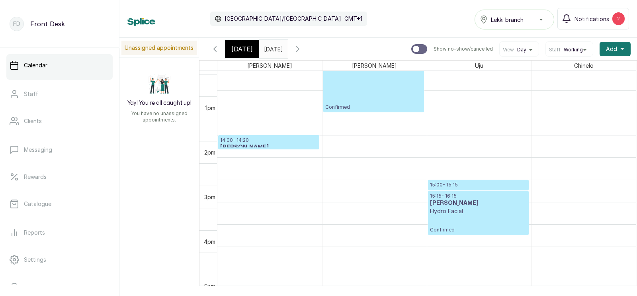
scroll to position [560, 0]
click at [252, 145] on h3 "[PERSON_NAME]" at bounding box center [268, 147] width 97 height 8
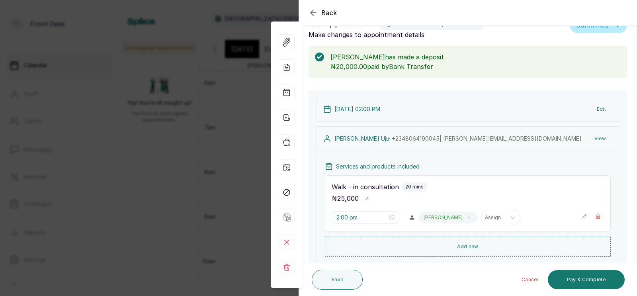
scroll to position [12, 0]
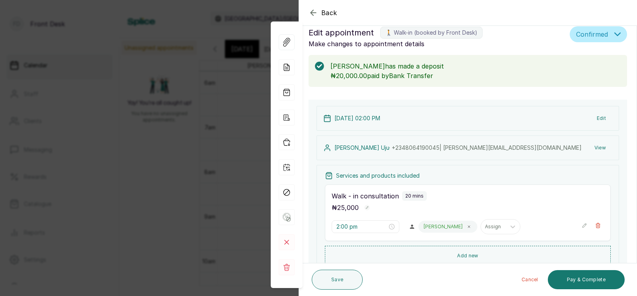
click at [235, 159] on div "Back Appointment Details Edit appointment 🚶 Walk-in (booked by Front Desk) Make…" at bounding box center [318, 148] width 637 height 296
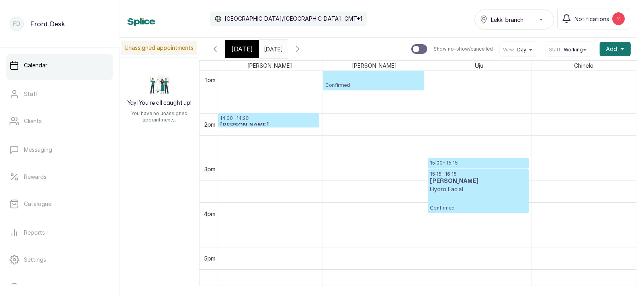
scroll to position [596, 0]
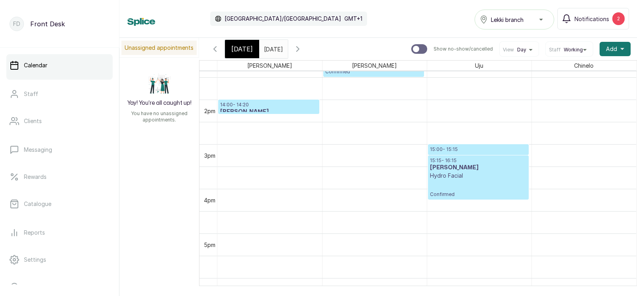
click at [459, 148] on p "15:00 - 15:15" at bounding box center [478, 149] width 97 height 6
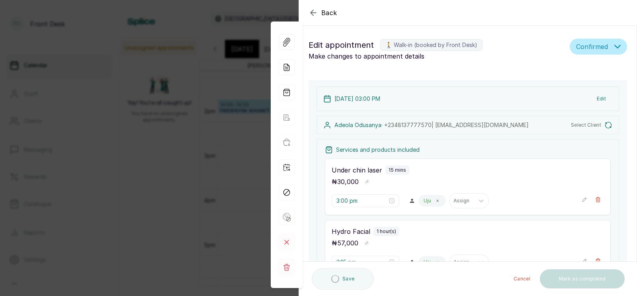
type input "3:00 pm"
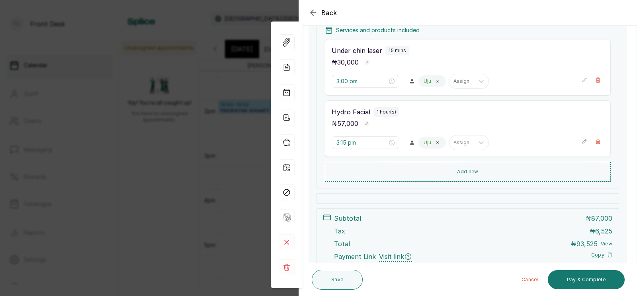
click at [240, 179] on div "Back Appointment Details Edit appointment 🚶 Walk-in (booked by Front Desk) Make…" at bounding box center [318, 148] width 637 height 296
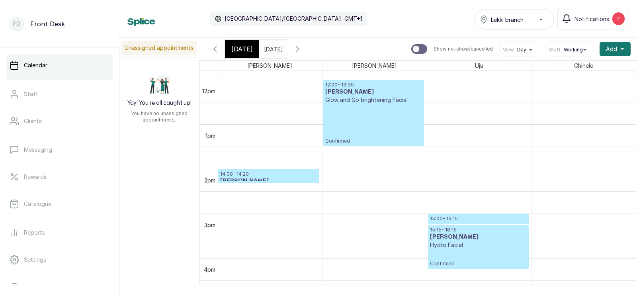
scroll to position [652, 0]
